Goal: Transaction & Acquisition: Purchase product/service

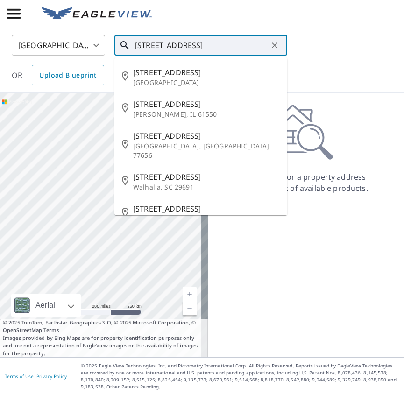
click at [237, 49] on input "[STREET_ADDRESS]" at bounding box center [201, 45] width 133 height 26
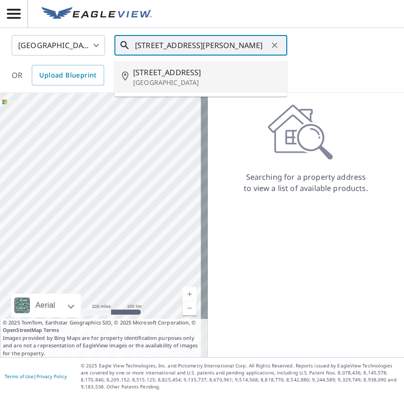
click at [230, 71] on span "[STREET_ADDRESS]" at bounding box center [206, 72] width 147 height 11
type input "[STREET_ADDRESS][PERSON_NAME]"
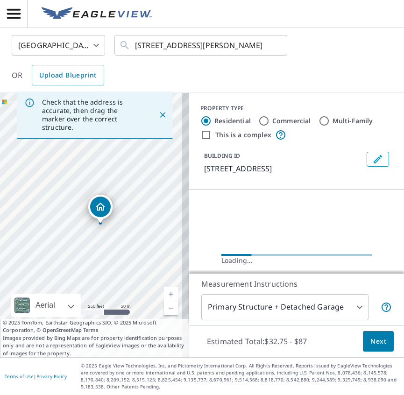
scroll to position [57, 0]
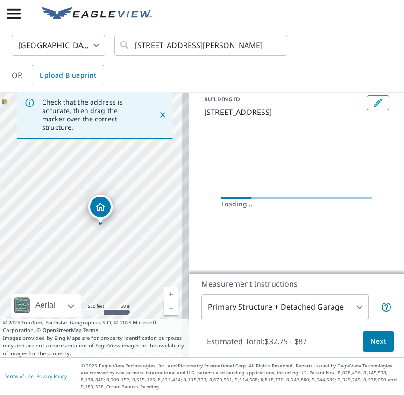
click at [370, 338] on span "Next" at bounding box center [378, 342] width 16 height 12
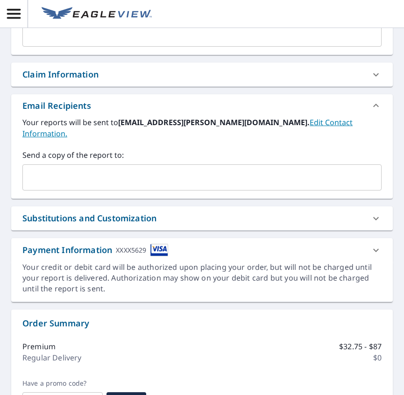
scroll to position [441, 0]
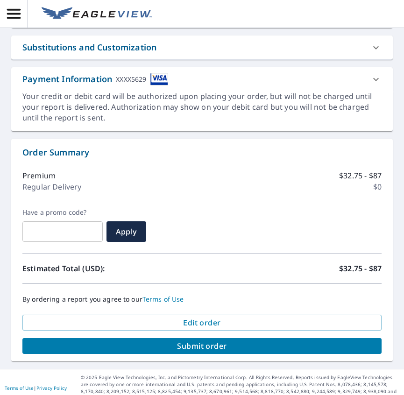
click at [314, 341] on span "Submit order" at bounding box center [202, 346] width 344 height 10
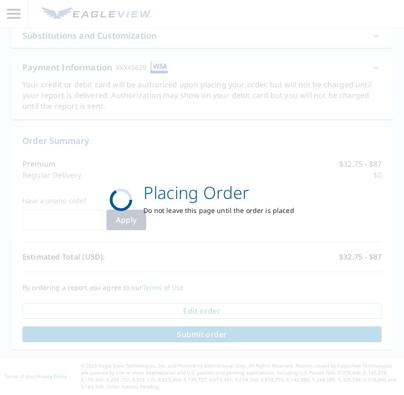
scroll to position [372, 0]
